Goal: Task Accomplishment & Management: Complete application form

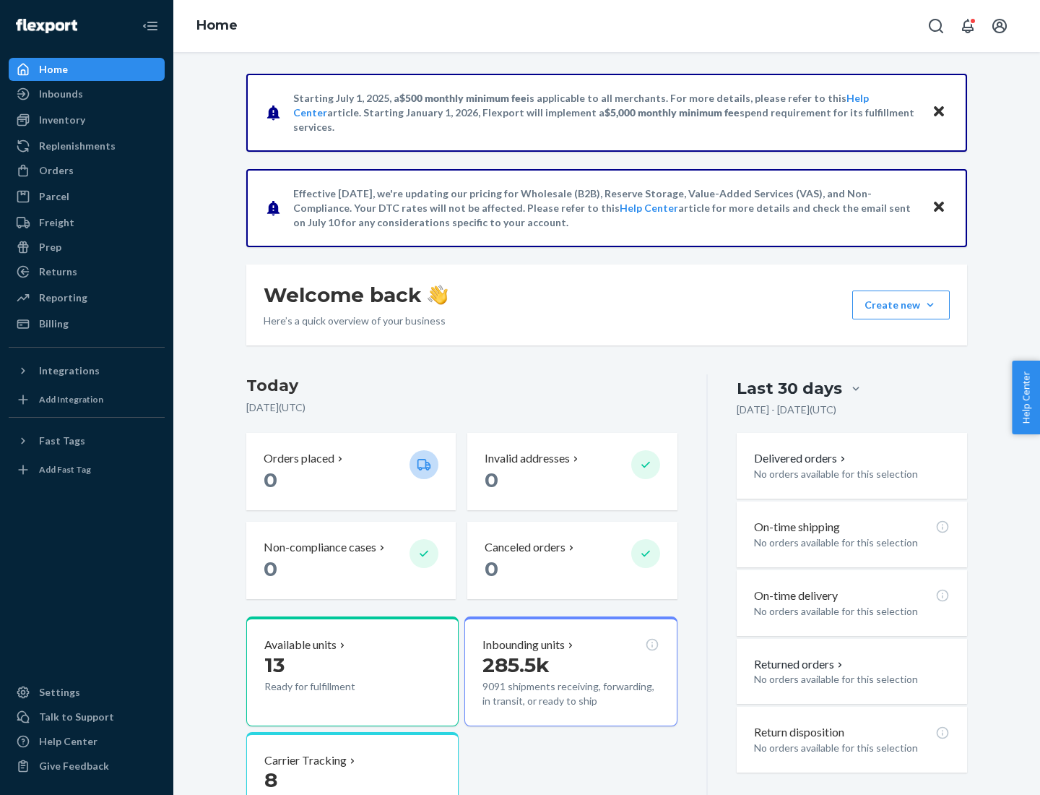
click at [930, 305] on button "Create new Create new inbound Create new order Create new product" at bounding box center [901, 304] width 98 height 29
click at [87, 94] on div "Inbounds" at bounding box center [86, 94] width 153 height 20
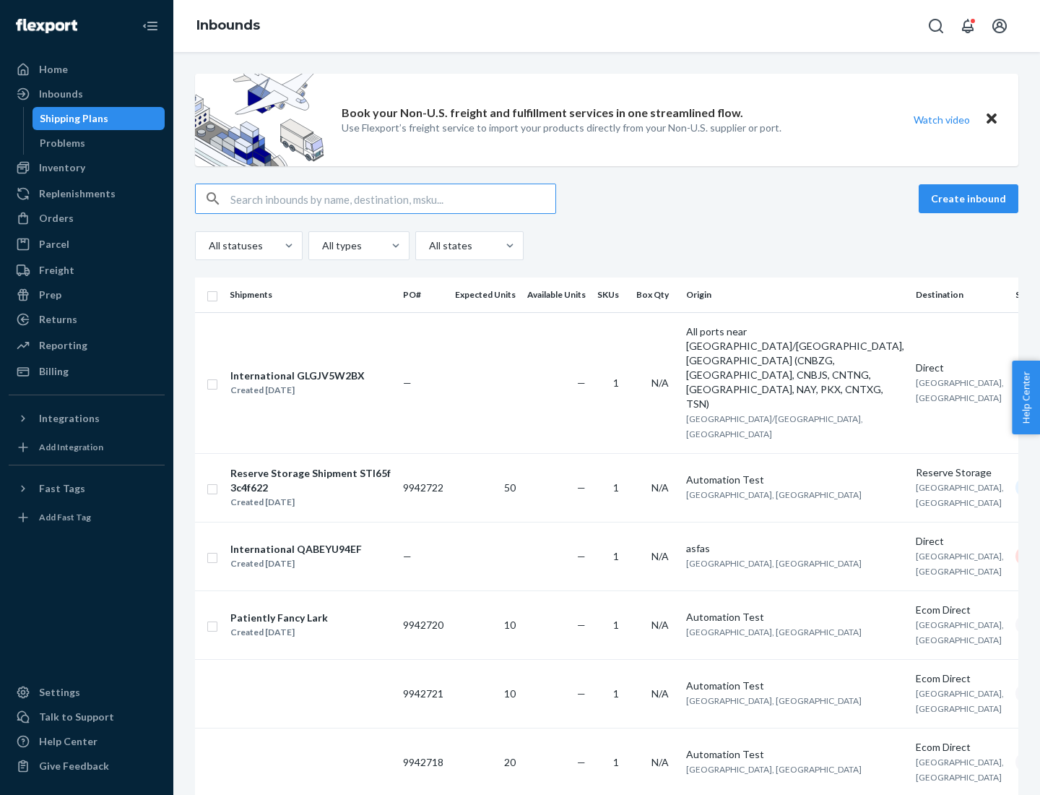
click at [971, 199] on button "Create inbound" at bounding box center [969, 198] width 100 height 29
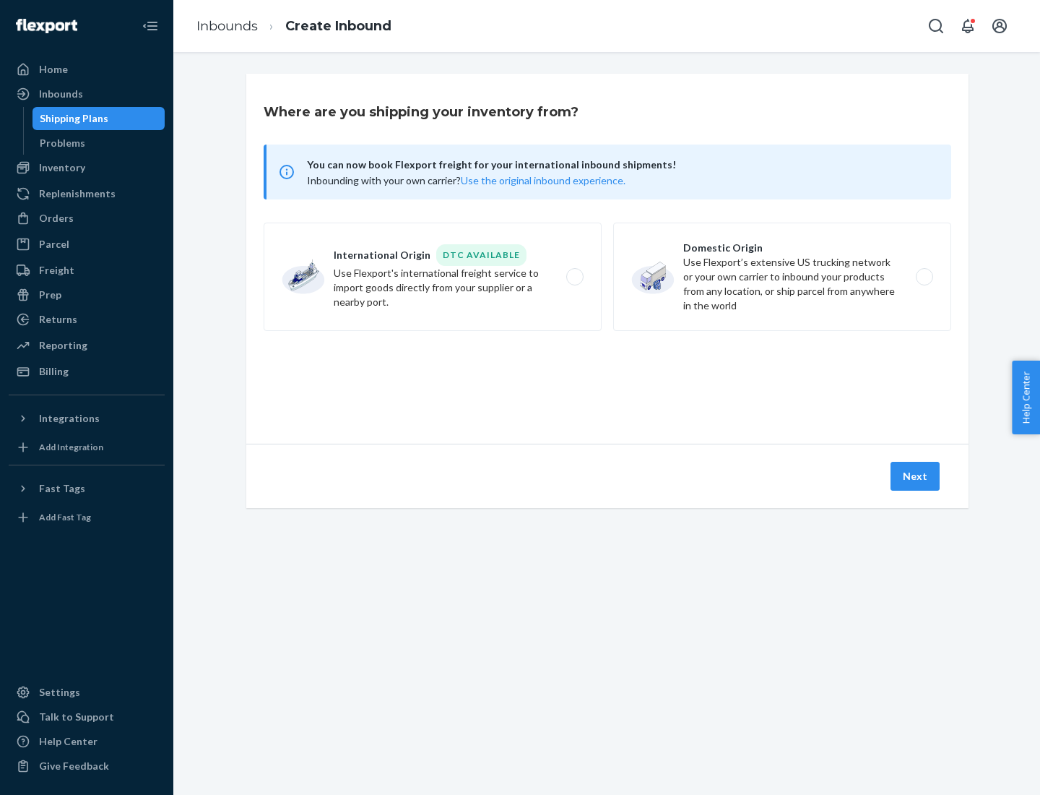
click at [782, 277] on label "Domestic Origin Use Flexport’s extensive US trucking network or your own carrie…" at bounding box center [782, 277] width 338 height 108
click at [924, 277] on input "Domestic Origin Use Flexport’s extensive US trucking network or your own carrie…" at bounding box center [928, 276] width 9 height 9
radio input "true"
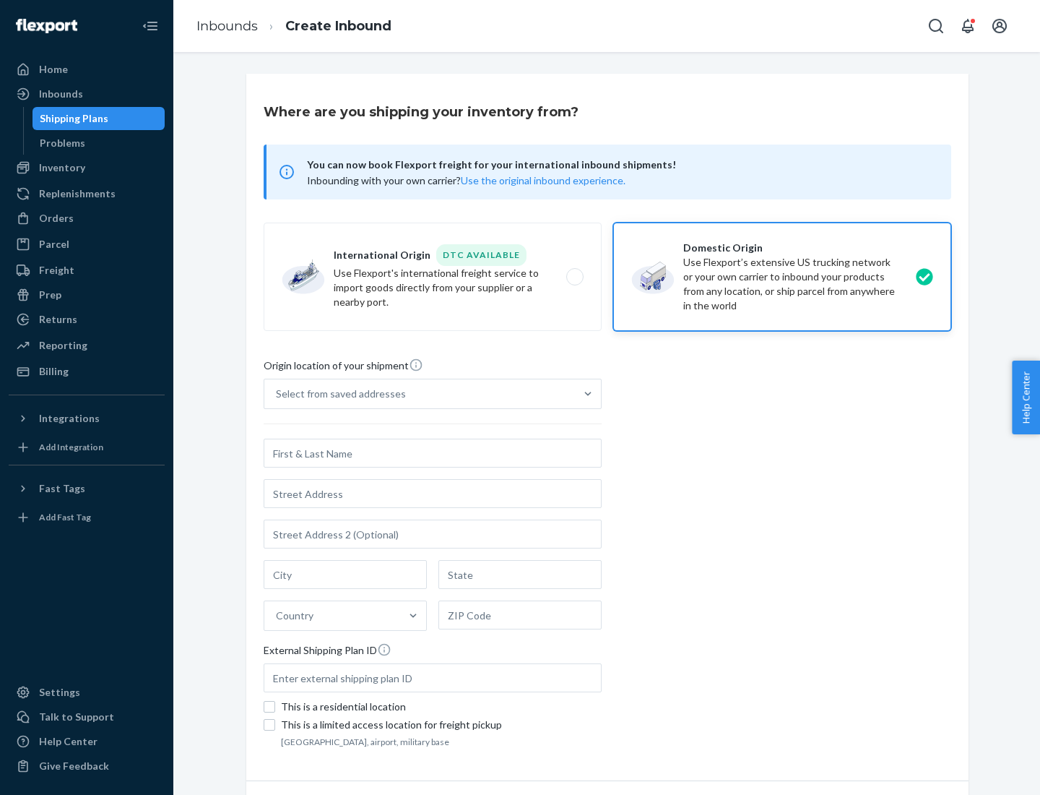
click at [337, 394] on div "Select from saved addresses" at bounding box center [341, 393] width 130 height 14
click at [277, 394] on input "Select from saved addresses" at bounding box center [276, 393] width 1 height 14
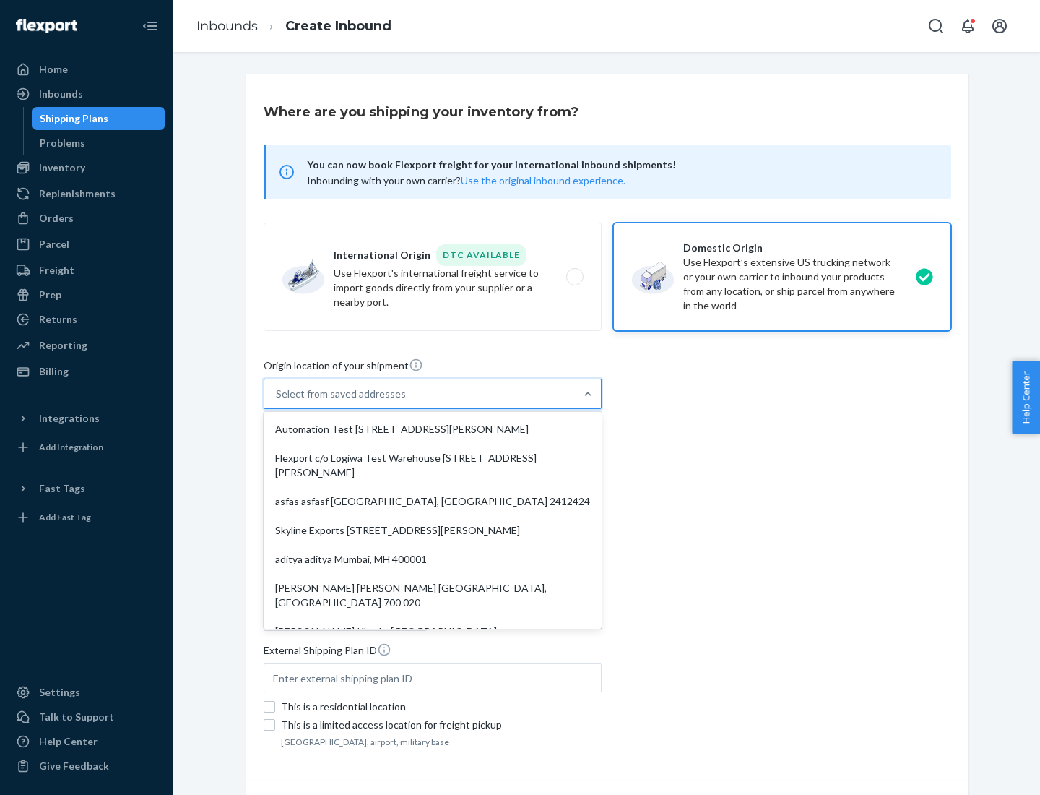
scroll to position [6, 0]
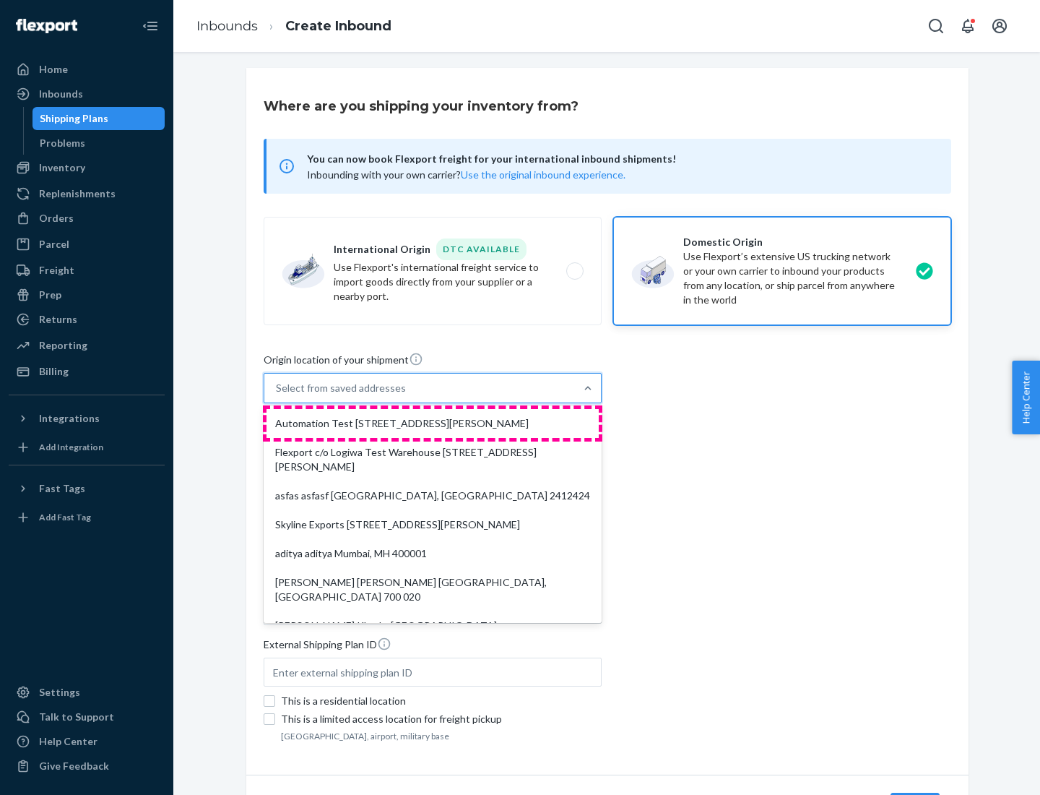
click at [433, 423] on div "Automation Test [STREET_ADDRESS][PERSON_NAME]" at bounding box center [433, 423] width 332 height 29
click at [277, 395] on input "option Automation Test [STREET_ADDRESS][PERSON_NAME]. 9 results available. Use …" at bounding box center [276, 388] width 1 height 14
type input "Automation Test"
type input "9th Floor"
type input "[GEOGRAPHIC_DATA]"
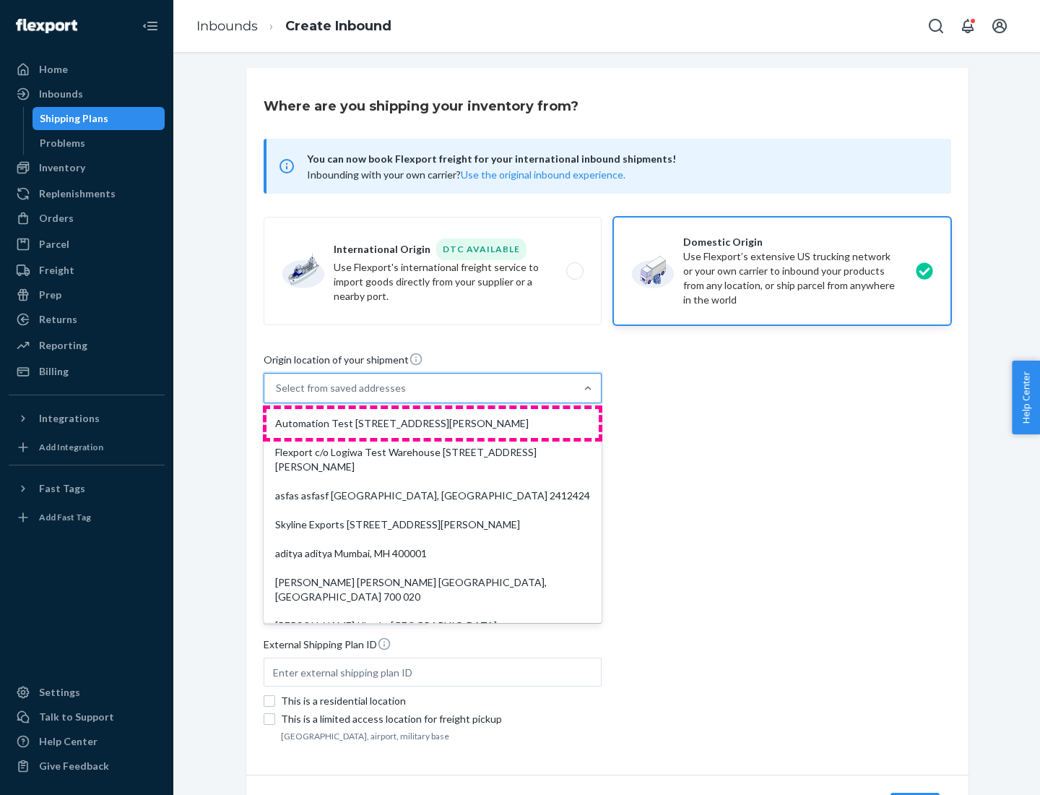
type input "CA"
type input "94104"
type input "[STREET_ADDRESS][PERSON_NAME]"
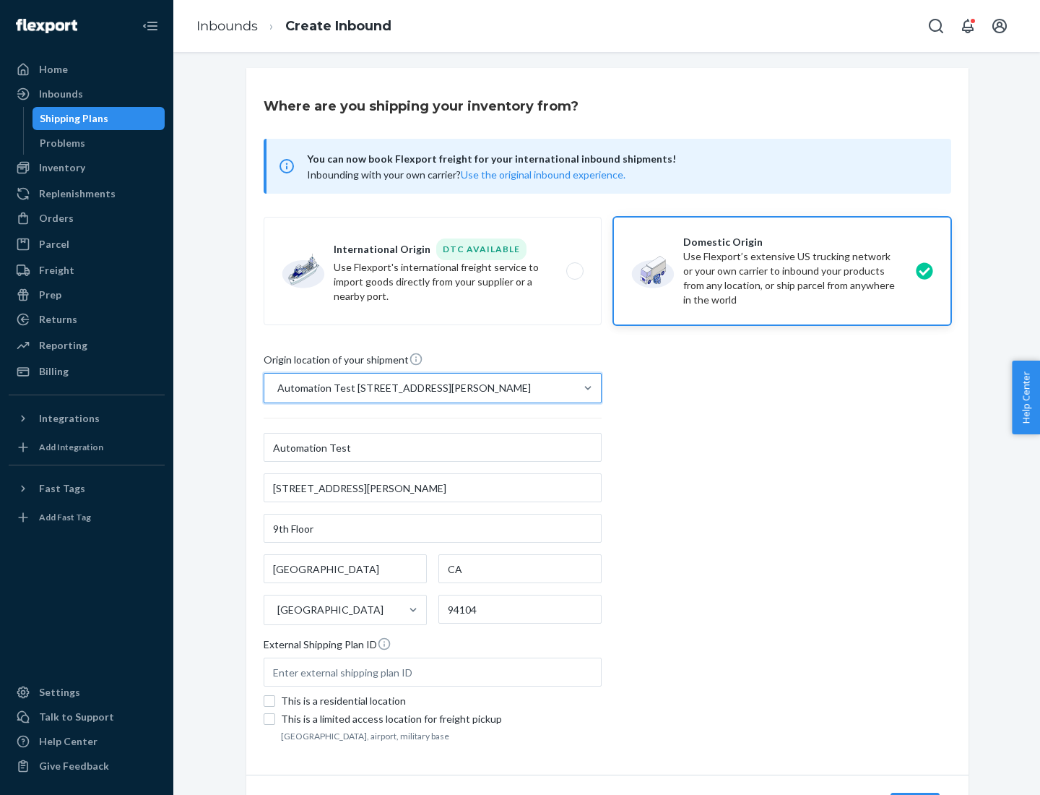
scroll to position [85, 0]
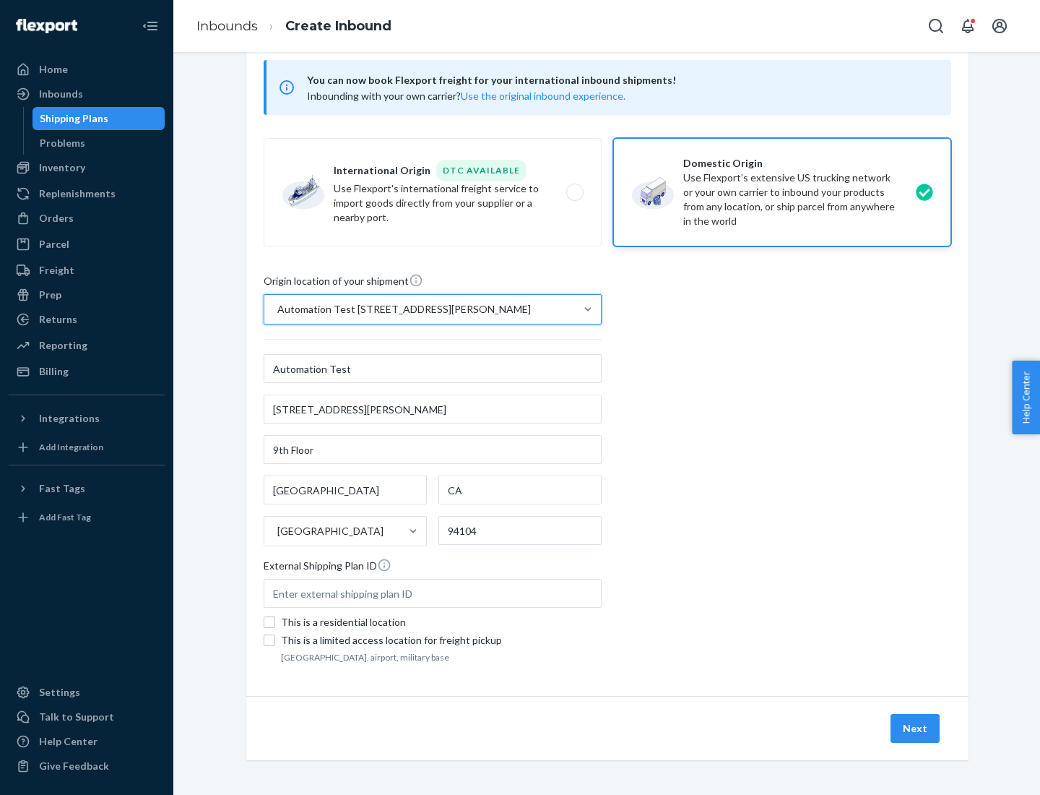
click at [916, 728] on button "Next" at bounding box center [915, 728] width 49 height 29
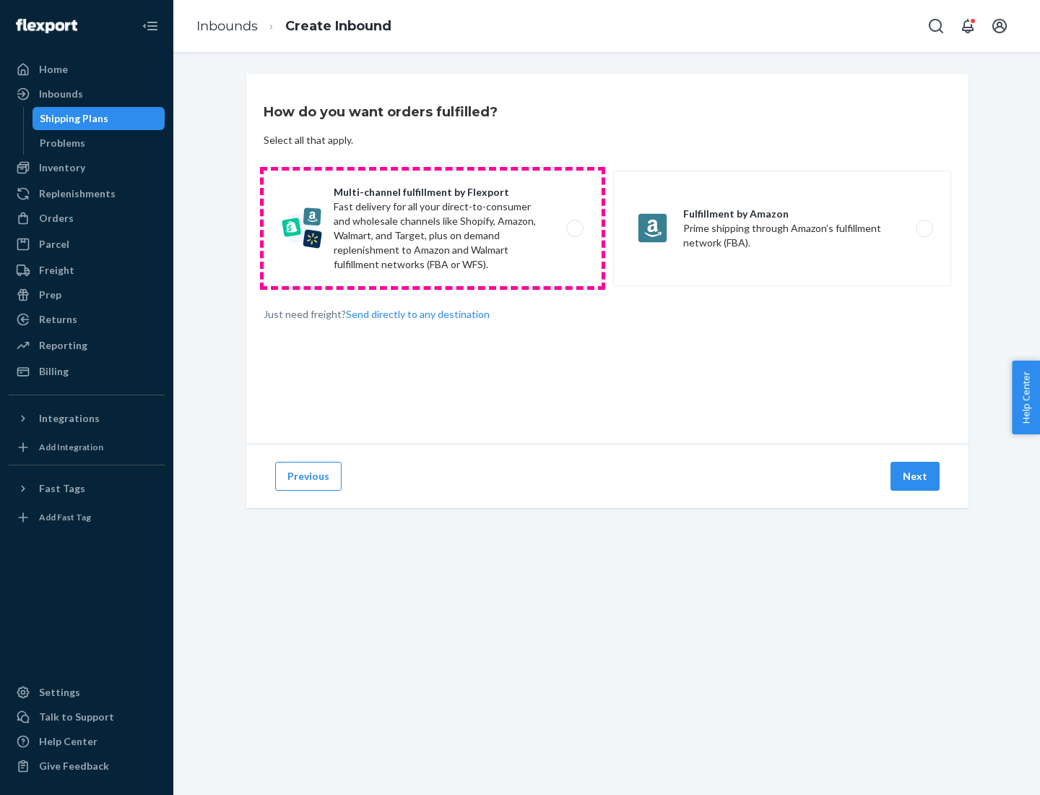
click at [433, 228] on label "Multi-channel fulfillment by Flexport Fast delivery for all your direct-to-cons…" at bounding box center [433, 228] width 338 height 116
click at [574, 228] on input "Multi-channel fulfillment by Flexport Fast delivery for all your direct-to-cons…" at bounding box center [578, 228] width 9 height 9
radio input "true"
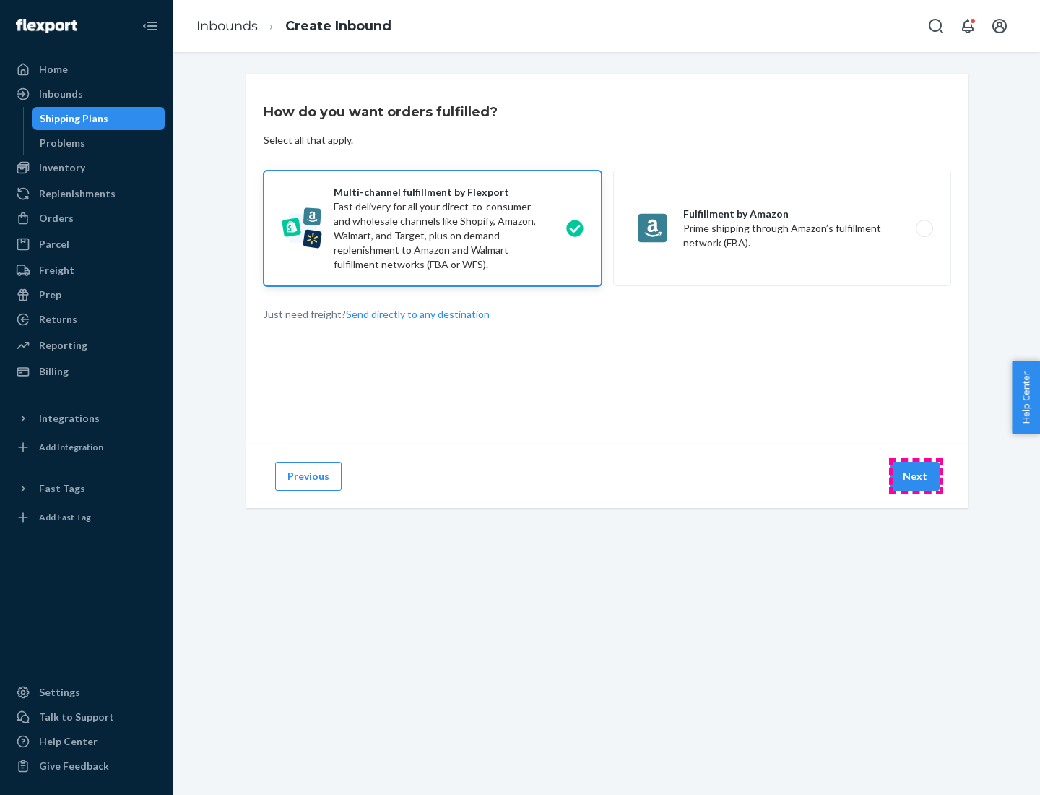
click at [916, 476] on button "Next" at bounding box center [915, 476] width 49 height 29
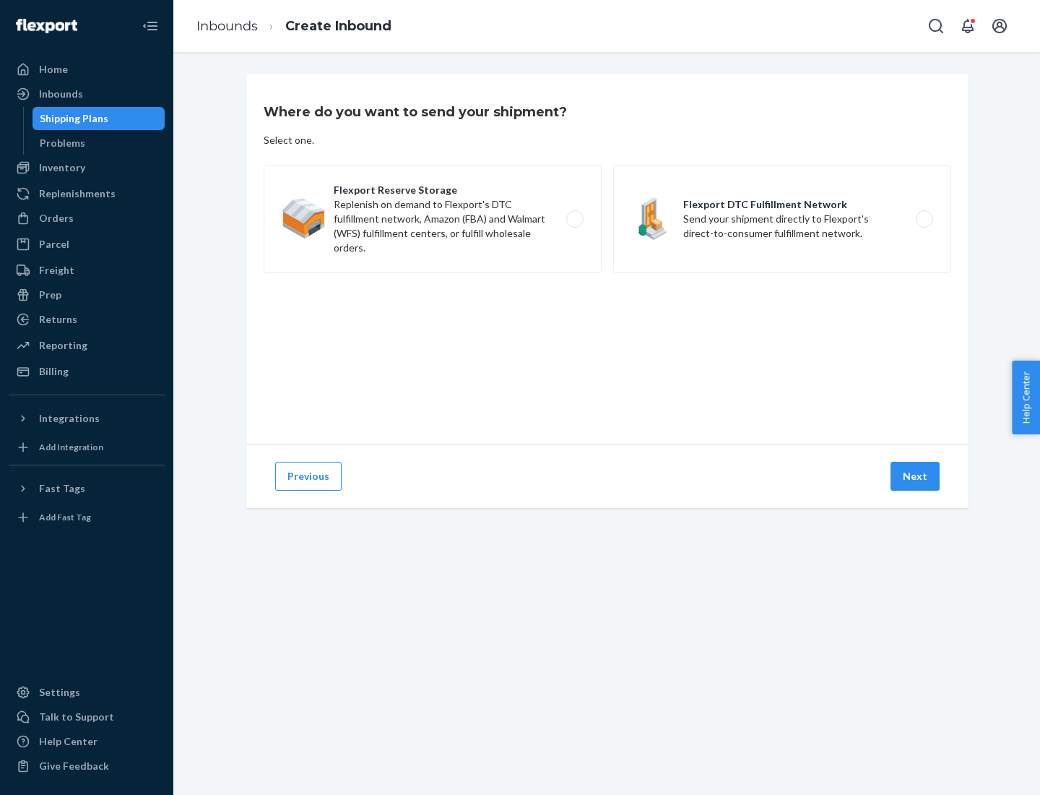
click at [782, 219] on label "Flexport DTC Fulfillment Network Send your shipment directly to Flexport's dire…" at bounding box center [782, 219] width 338 height 108
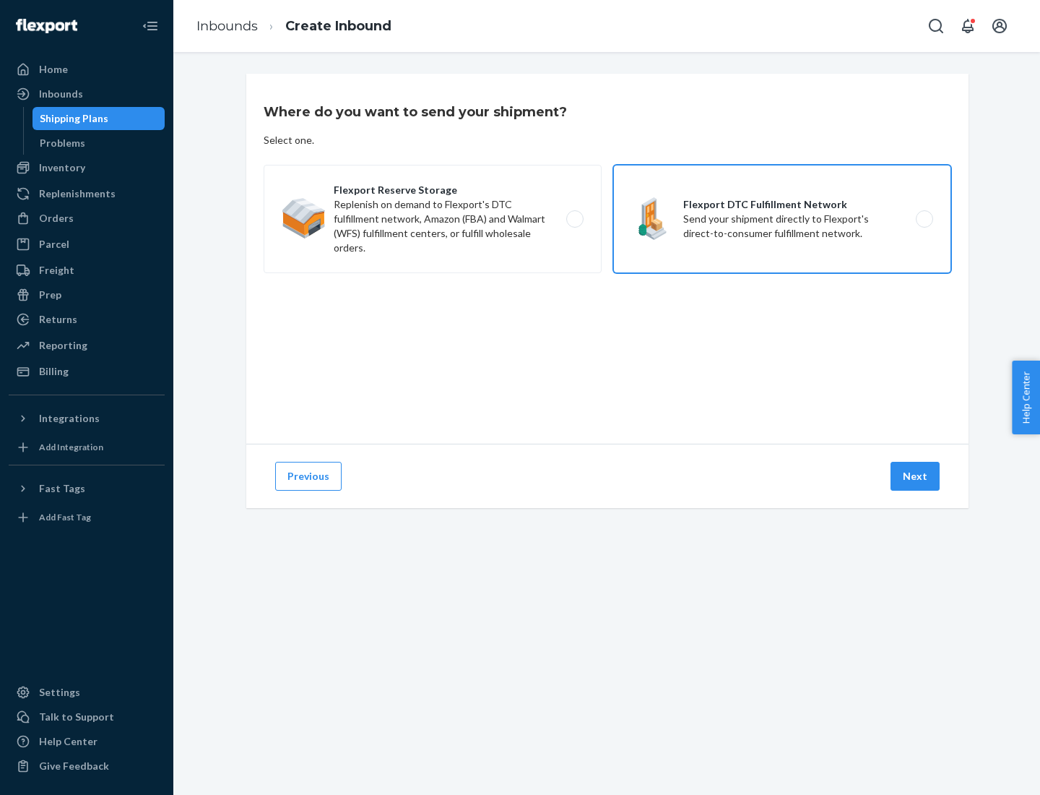
click at [924, 219] on input "Flexport DTC Fulfillment Network Send your shipment directly to Flexport's dire…" at bounding box center [928, 219] width 9 height 9
radio input "true"
click at [916, 476] on button "Next" at bounding box center [915, 476] width 49 height 29
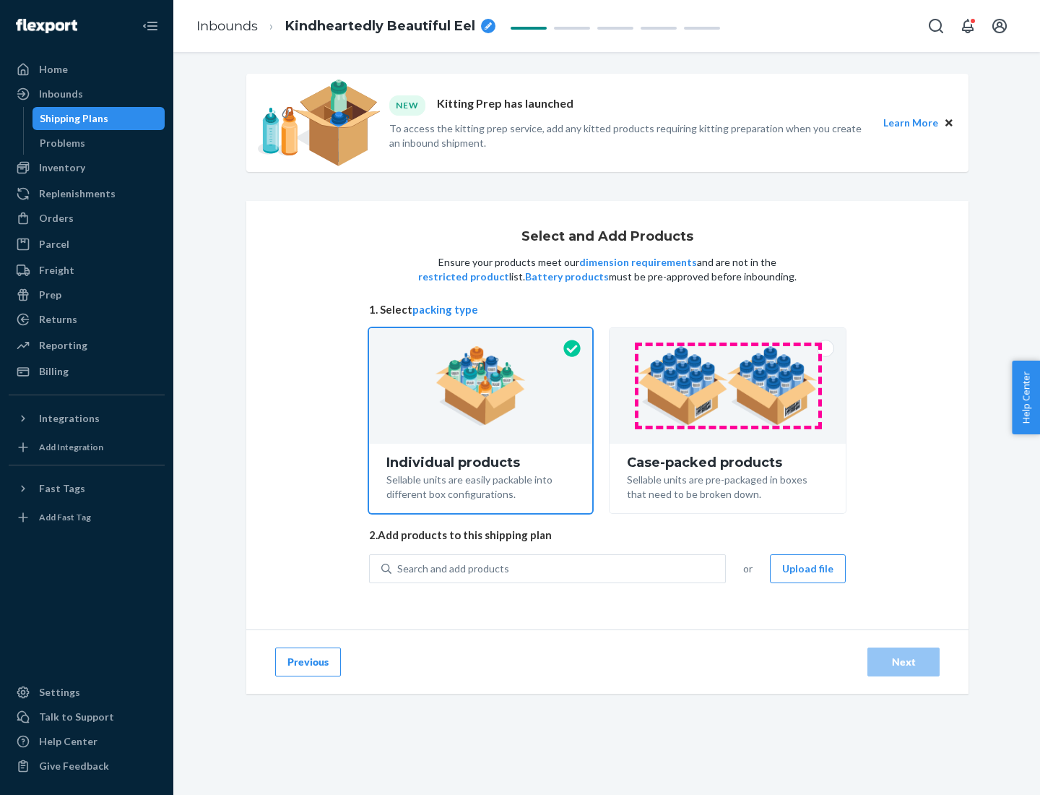
click at [728, 386] on img at bounding box center [728, 385] width 180 height 79
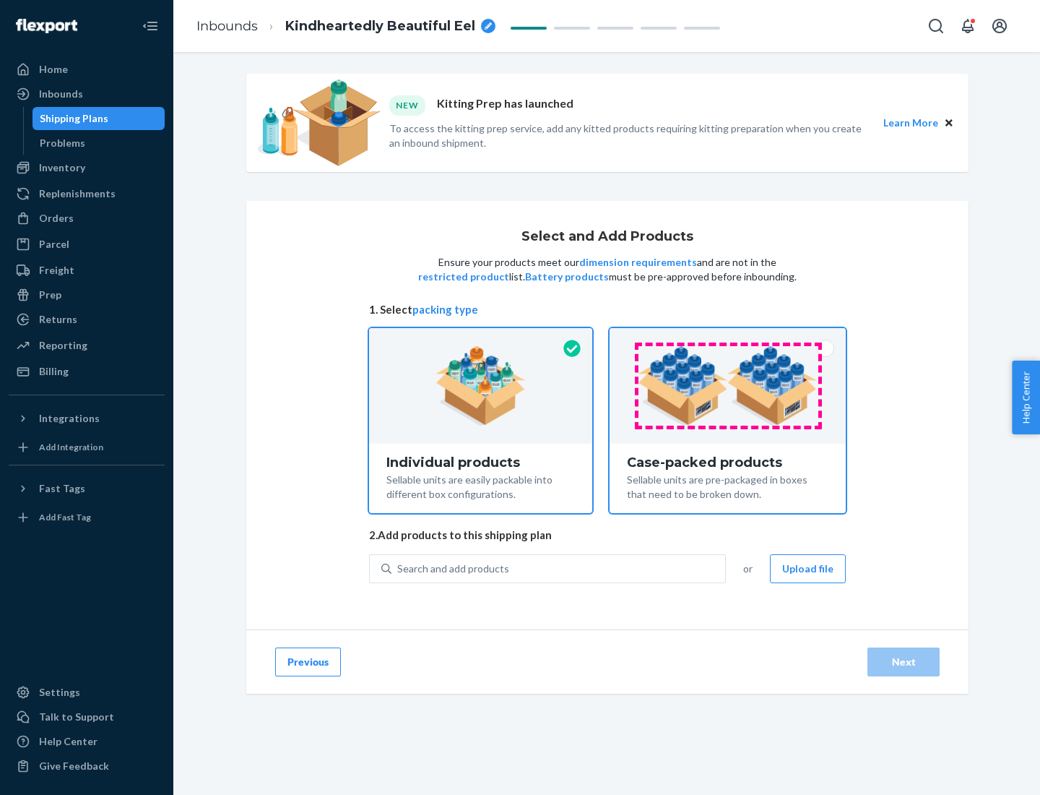
click at [728, 337] on input "Case-packed products Sellable units are pre-packaged in boxes that need to be b…" at bounding box center [727, 332] width 9 height 9
radio input "true"
radio input "false"
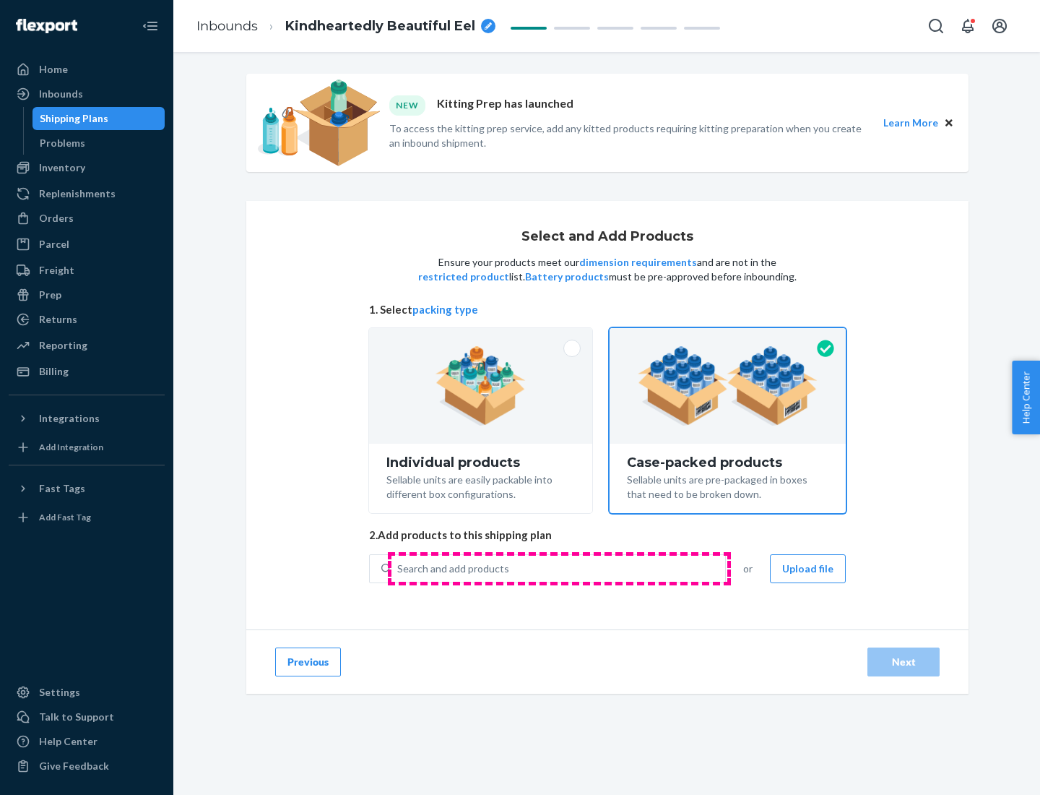
click at [559, 568] on div "Search and add products" at bounding box center [559, 569] width 334 height 26
click at [399, 568] on input "Search and add products" at bounding box center [397, 568] width 1 height 14
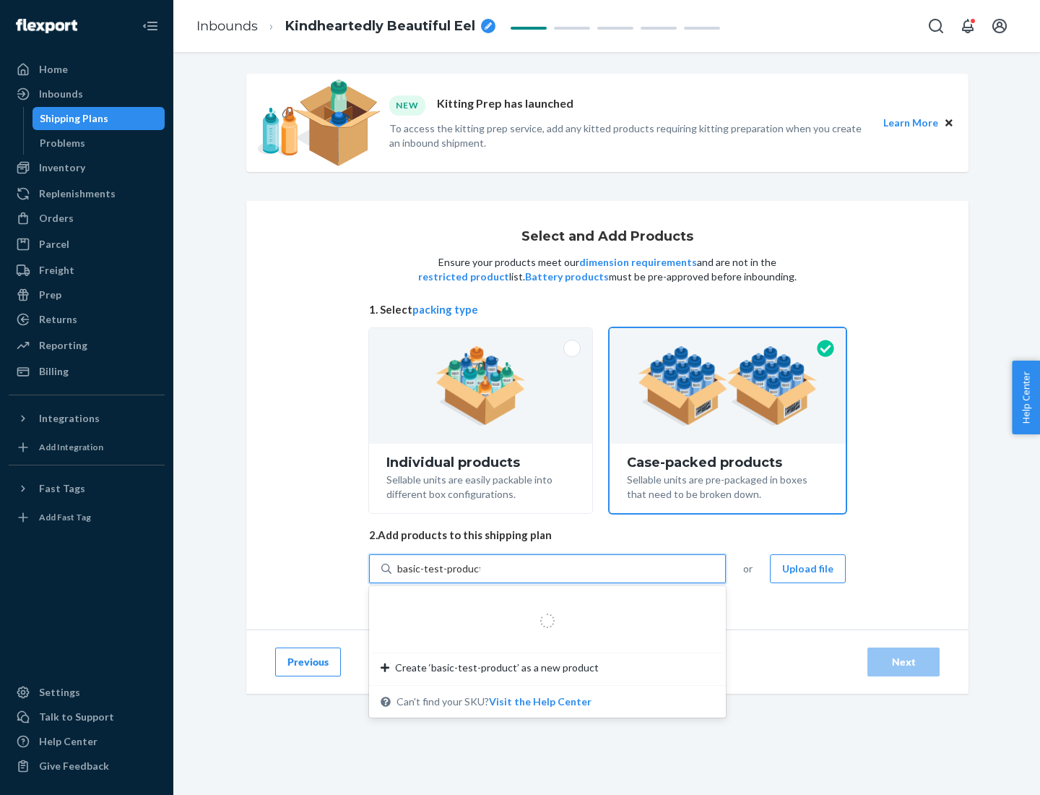
type input "basic-test-product-1"
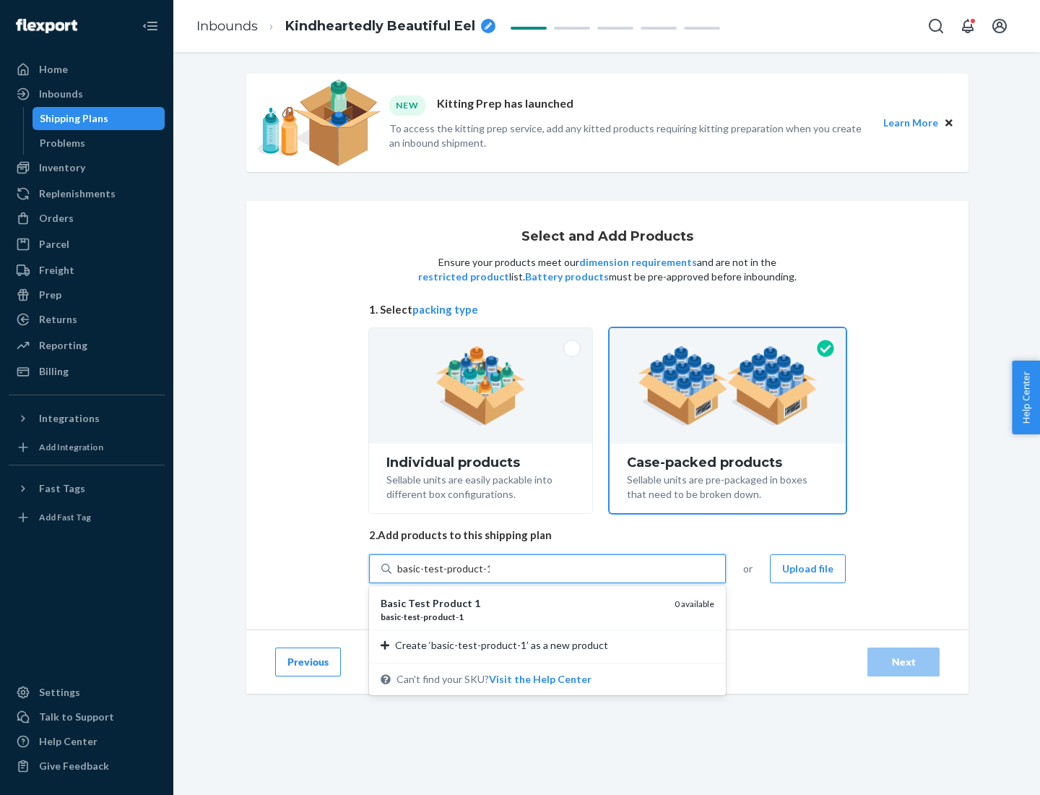
click at [522, 616] on div "basic - test - product - 1" at bounding box center [522, 616] width 282 height 12
click at [490, 576] on input "basic-test-product-1" at bounding box center [443, 568] width 92 height 14
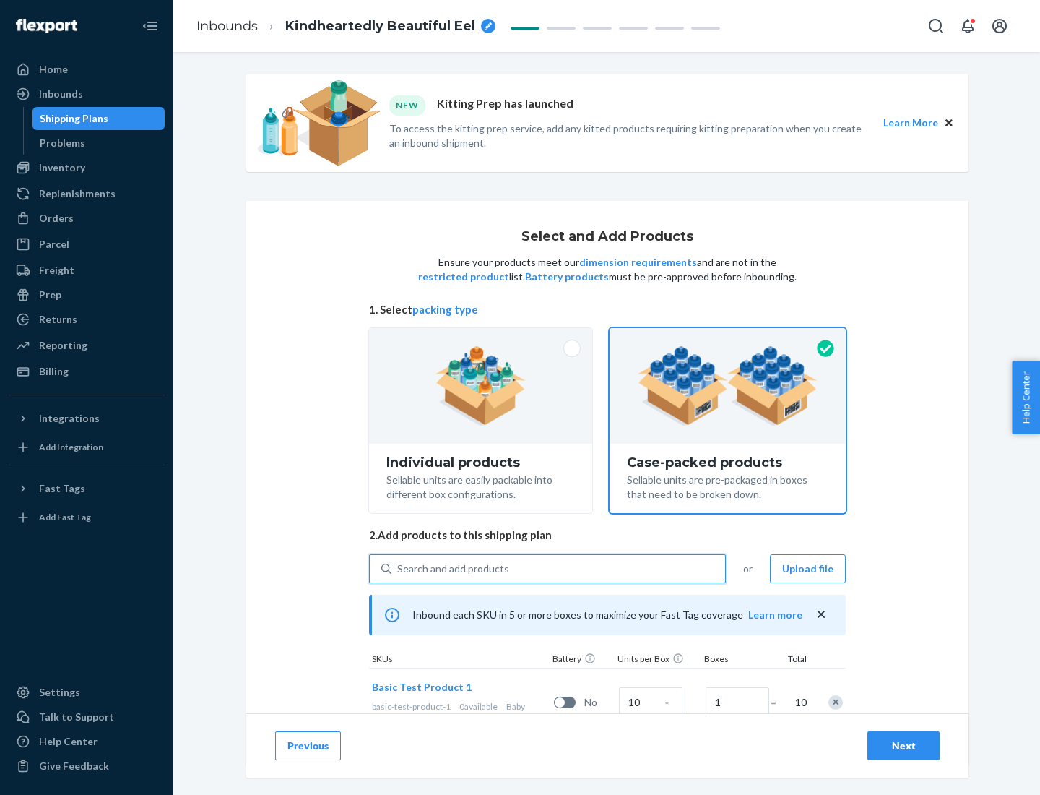
scroll to position [52, 0]
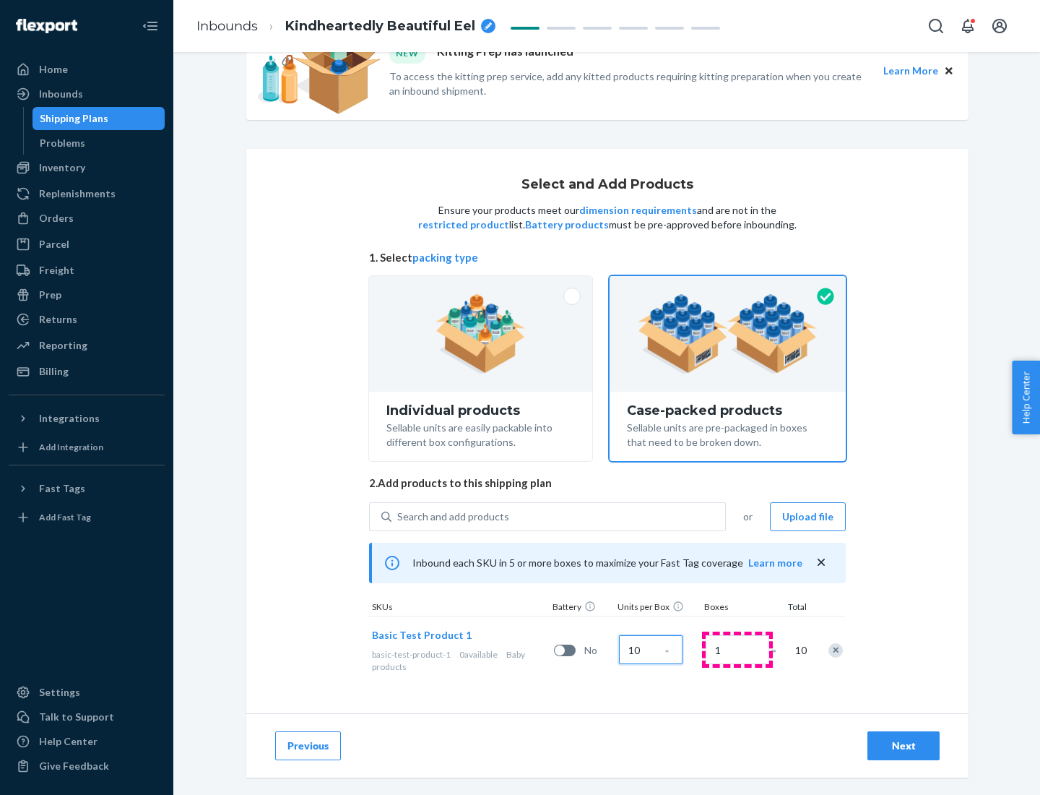
type input "10"
type input "7"
click at [904, 746] on div "Next" at bounding box center [904, 745] width 48 height 14
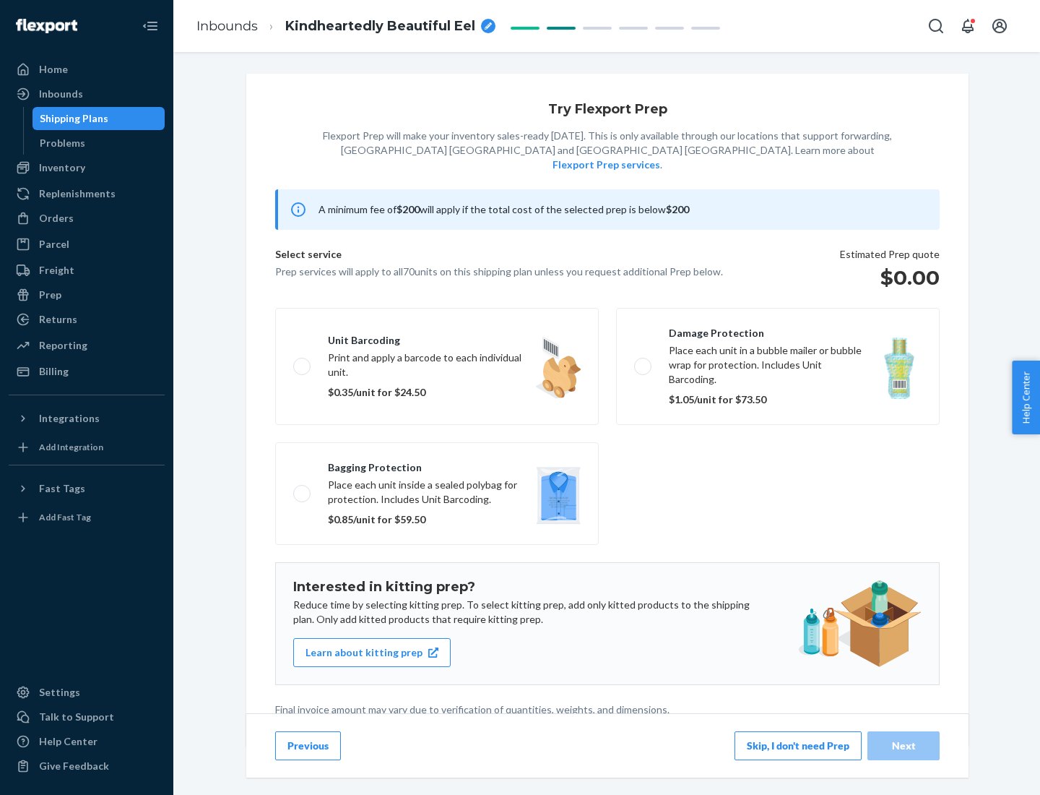
scroll to position [4, 0]
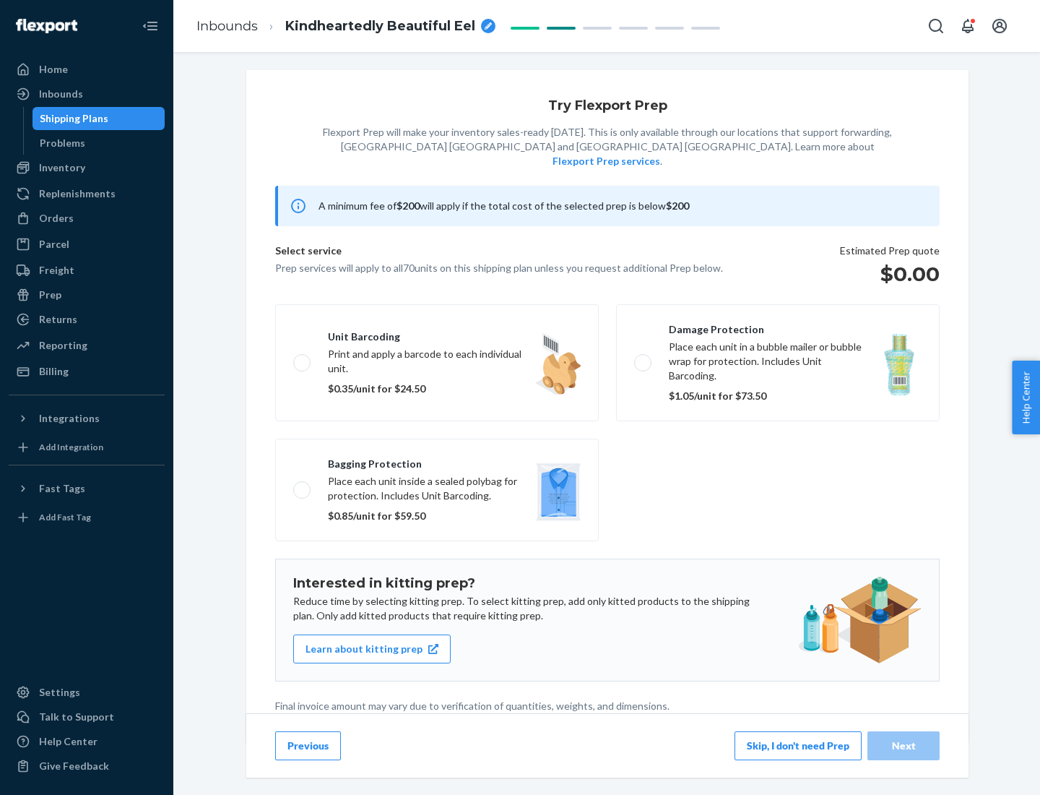
click at [437, 460] on label "Bagging protection Place each unit inside a sealed polybag for protection. Incl…" at bounding box center [437, 490] width 324 height 103
click at [303, 485] on input "Bagging protection Place each unit inside a sealed polybag for protection. Incl…" at bounding box center [297, 489] width 9 height 9
checkbox input "true"
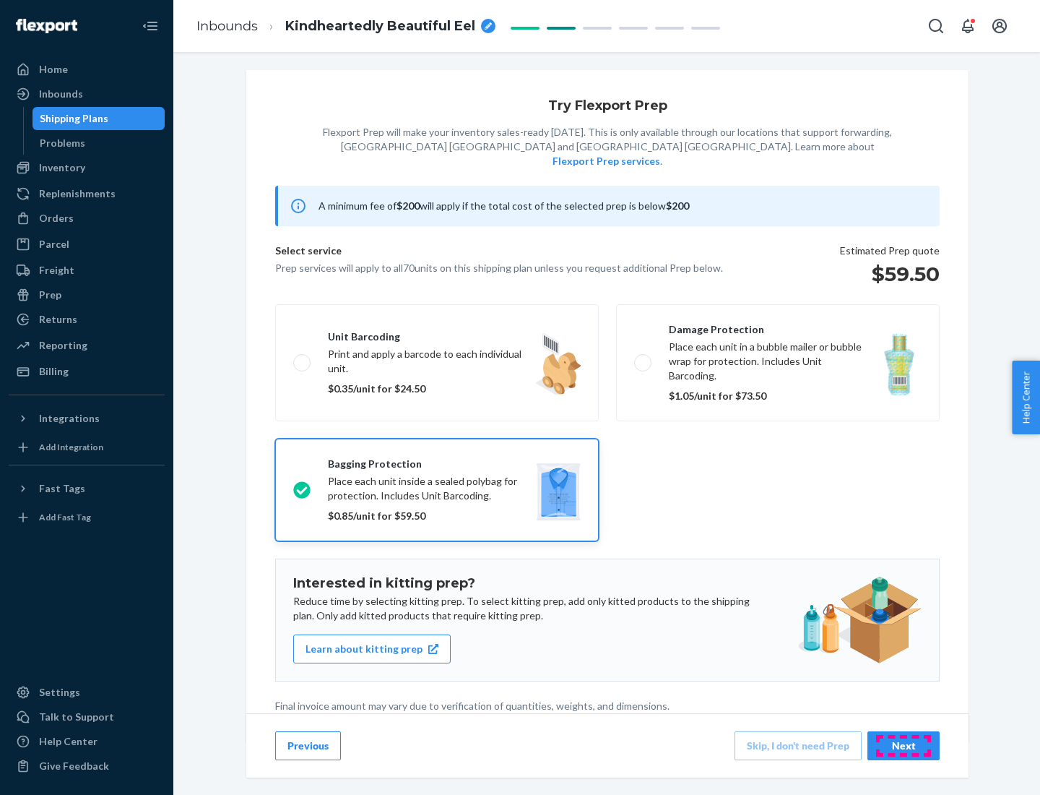
click at [904, 745] on div "Next" at bounding box center [904, 745] width 48 height 14
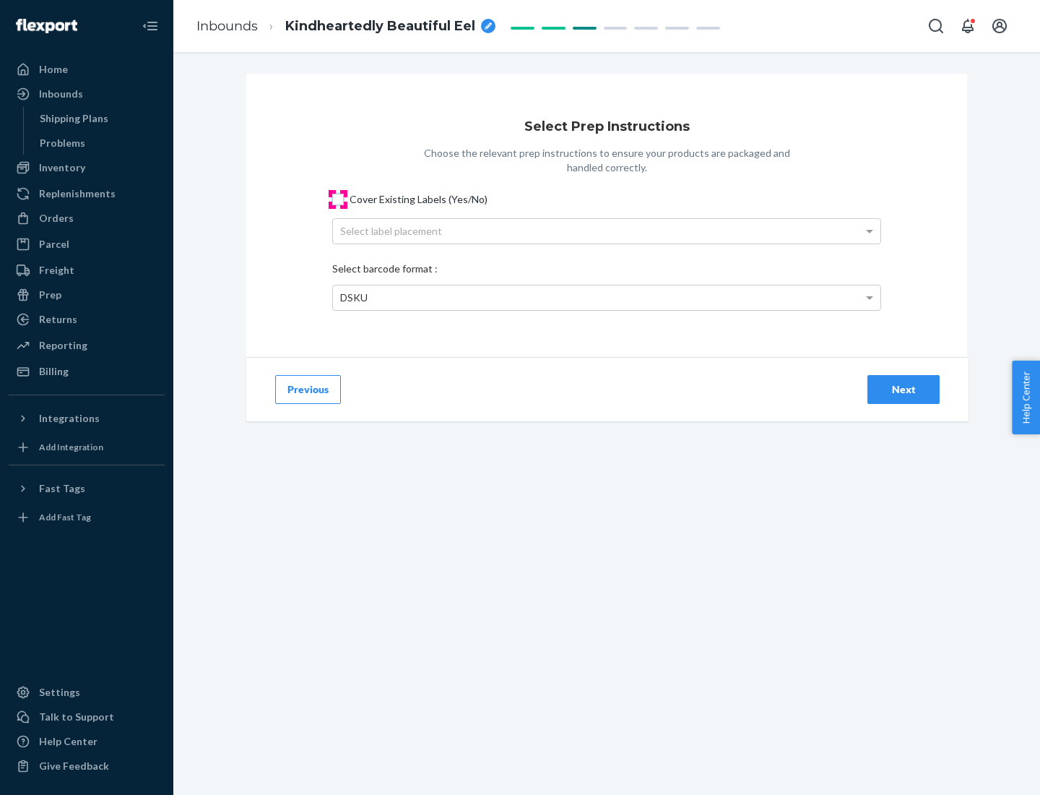
click at [338, 199] on input "Cover Existing Labels (Yes/No)" at bounding box center [338, 200] width 12 height 12
checkbox input "true"
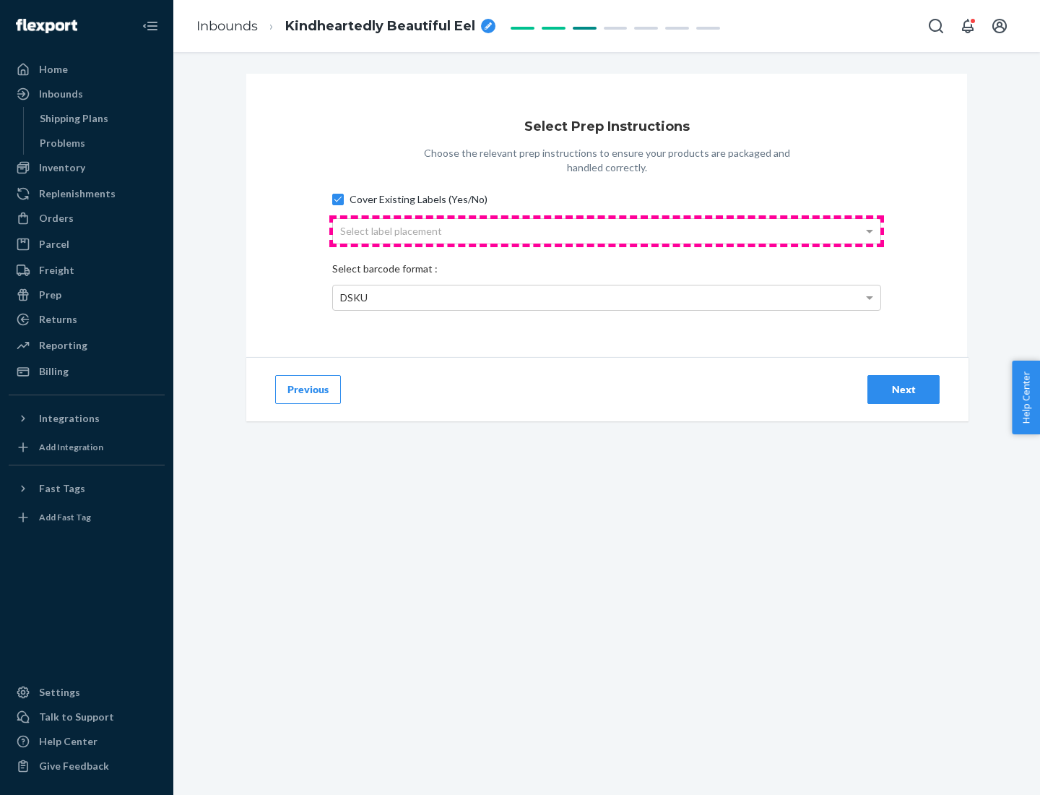
click at [607, 230] on div "Select label placement" at bounding box center [607, 231] width 548 height 25
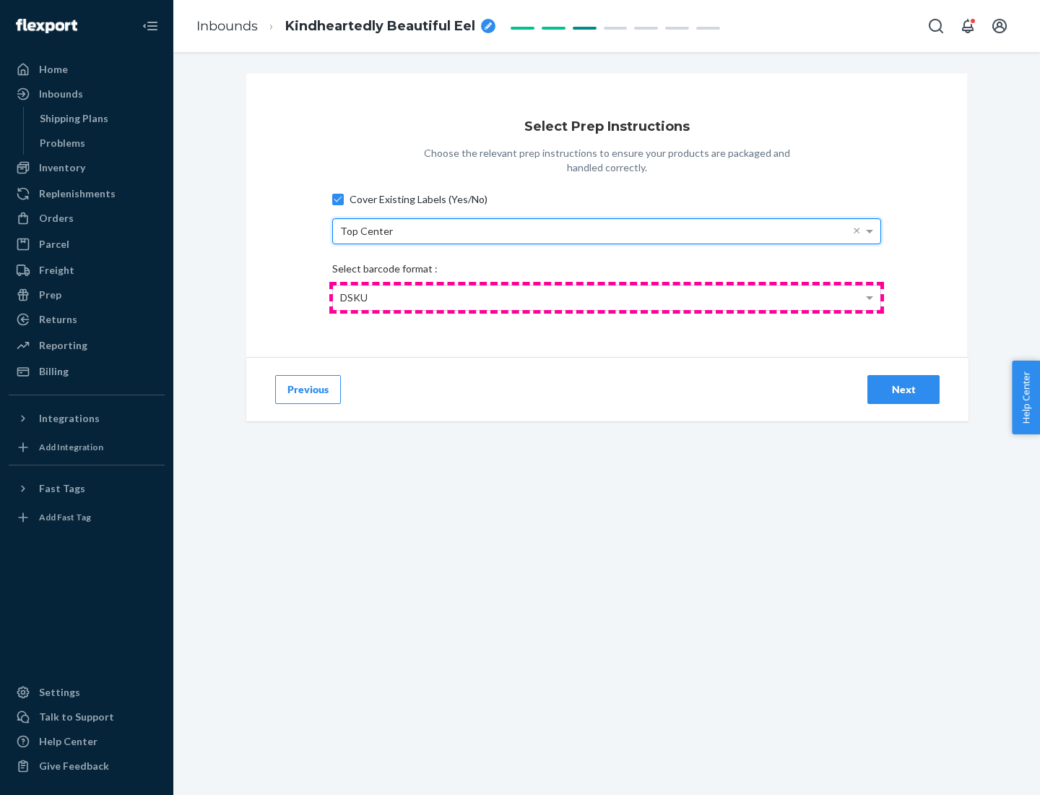
click at [607, 297] on div "DSKU" at bounding box center [607, 297] width 548 height 25
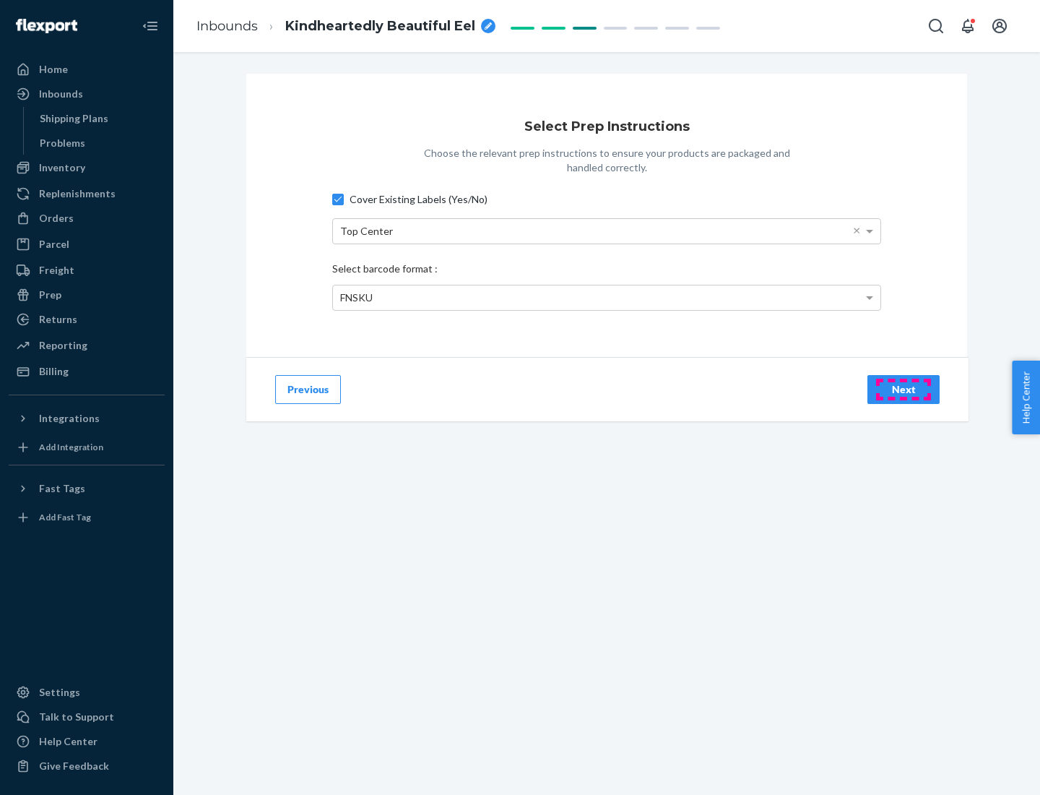
click at [904, 389] on div "Next" at bounding box center [904, 389] width 48 height 14
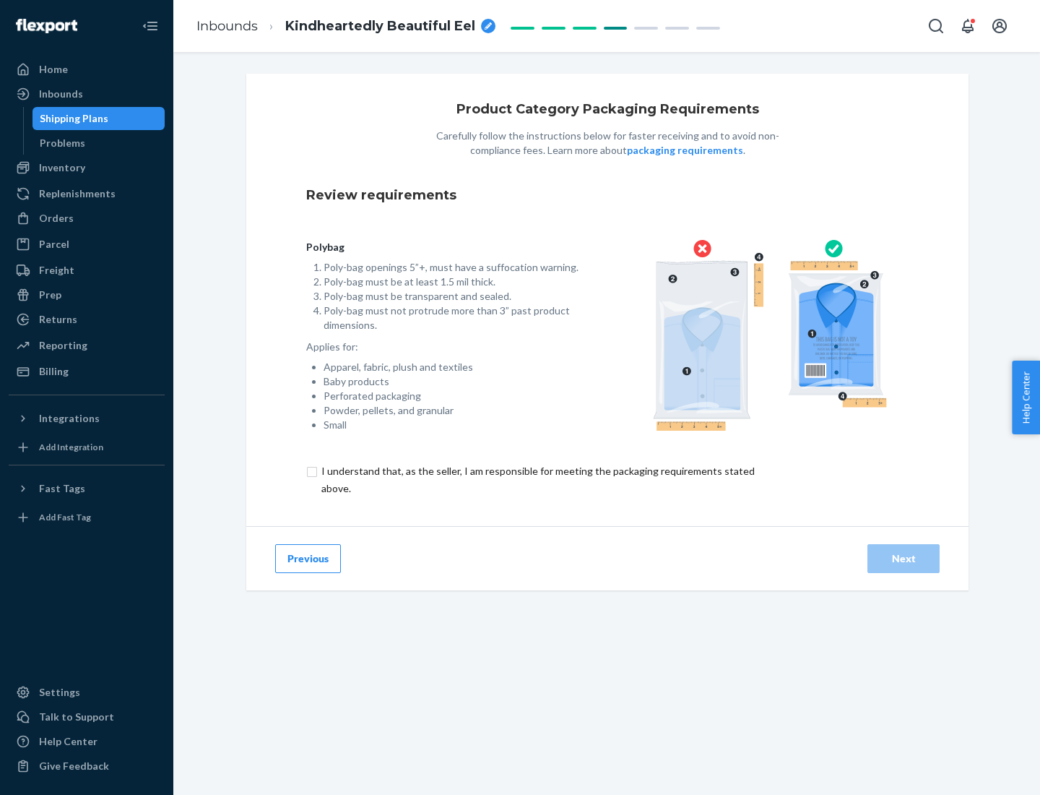
click at [537, 479] on input "checkbox" at bounding box center [546, 479] width 480 height 35
checkbox input "true"
click at [904, 558] on div "Next" at bounding box center [904, 558] width 48 height 14
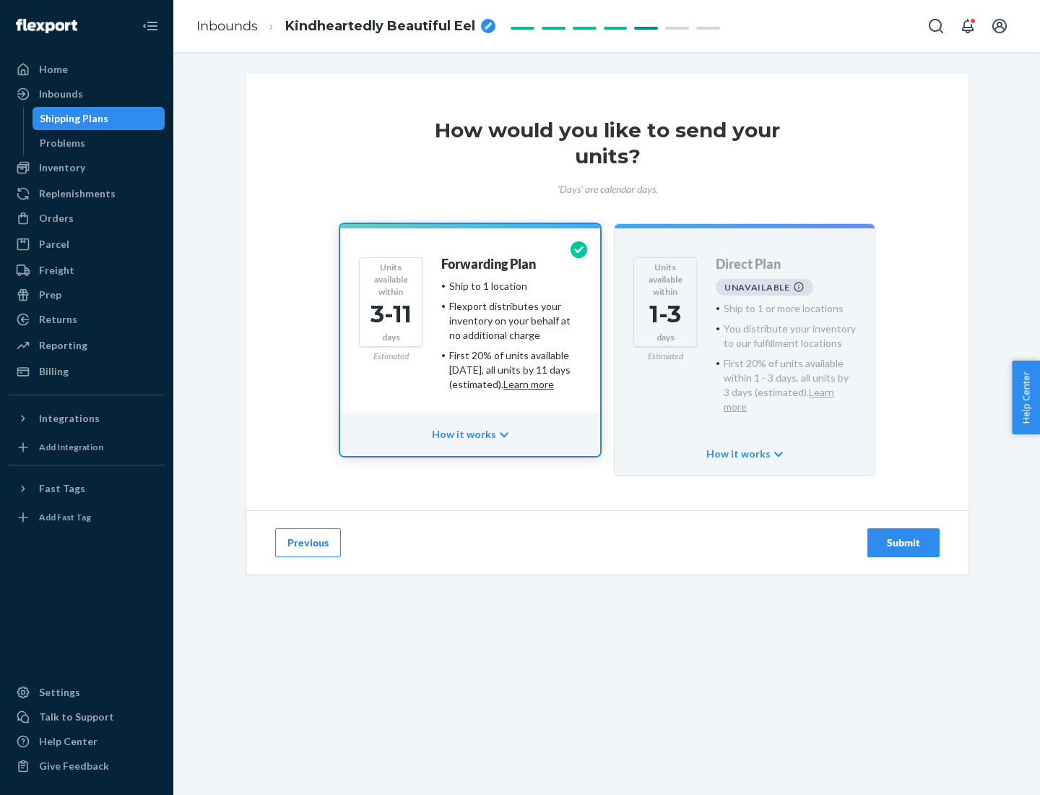
click at [490, 264] on h4 "Forwarding Plan" at bounding box center [488, 264] width 95 height 14
click at [904, 535] on div "Submit" at bounding box center [904, 542] width 48 height 14
